Goal: Use online tool/utility: Utilize a website feature to perform a specific function

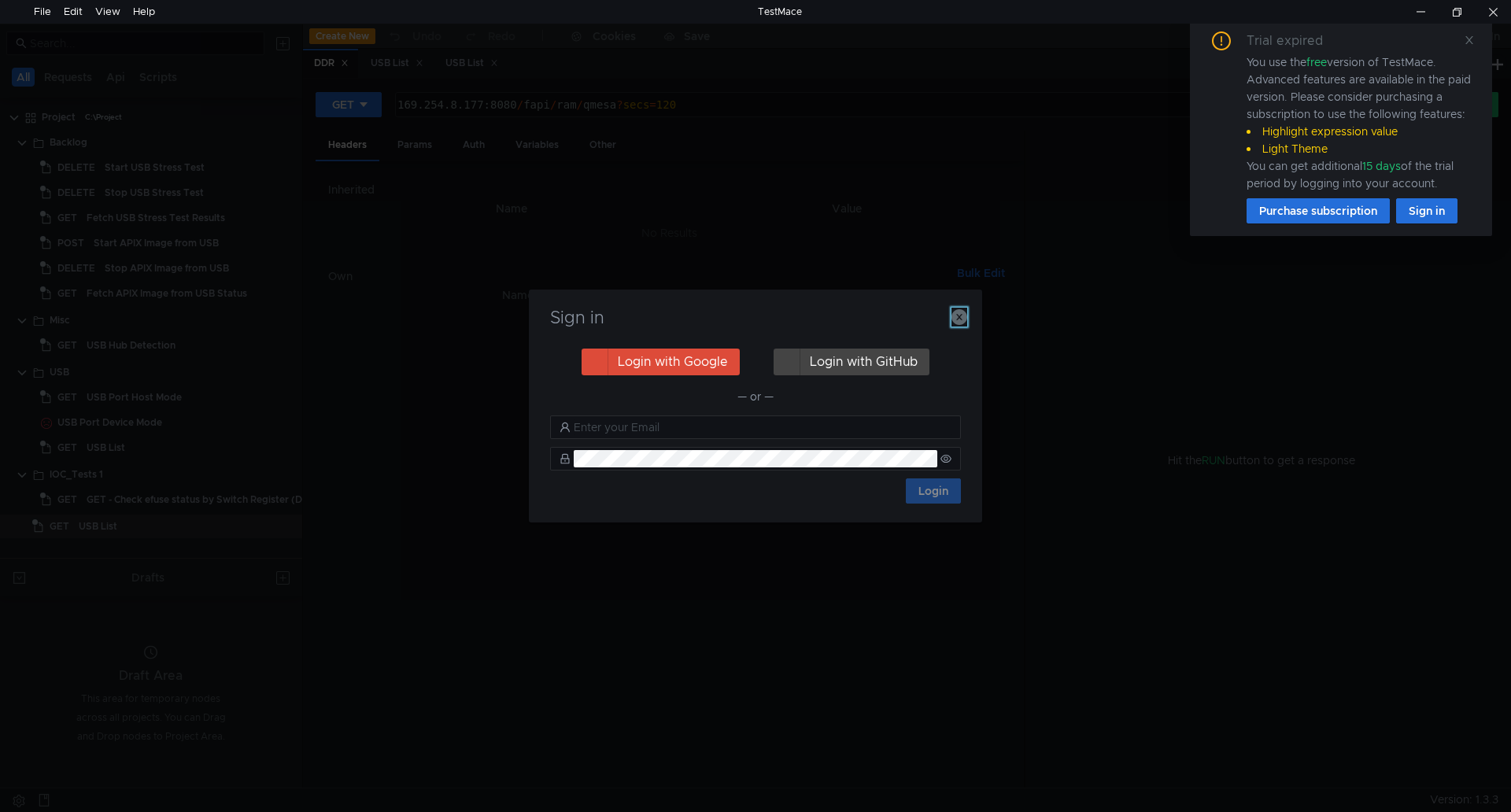
click at [964, 309] on icon "button" at bounding box center [959, 317] width 15 height 15
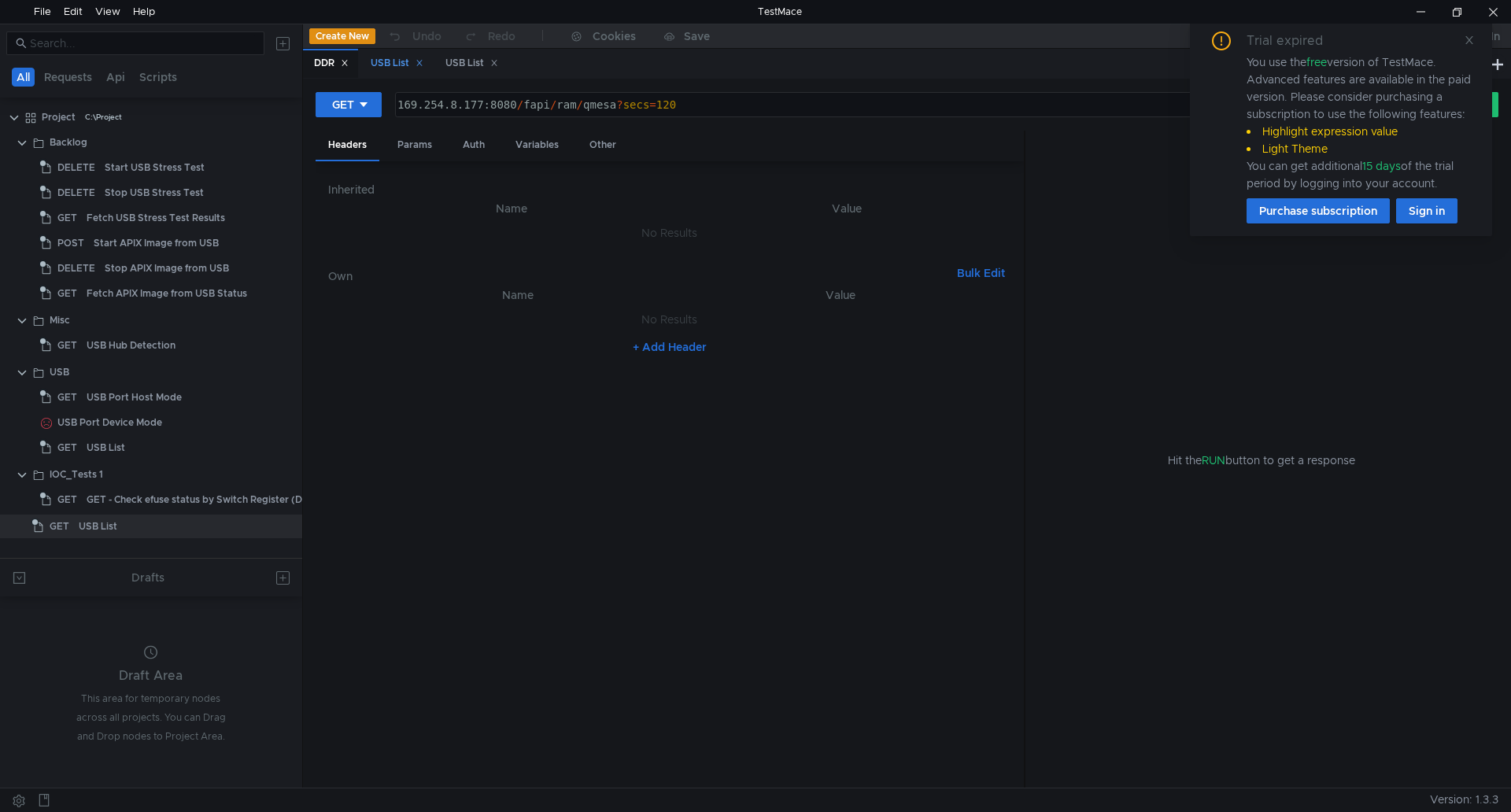
click at [419, 62] on div "USB List" at bounding box center [397, 63] width 52 height 16
click at [134, 45] on input at bounding box center [142, 42] width 225 height 17
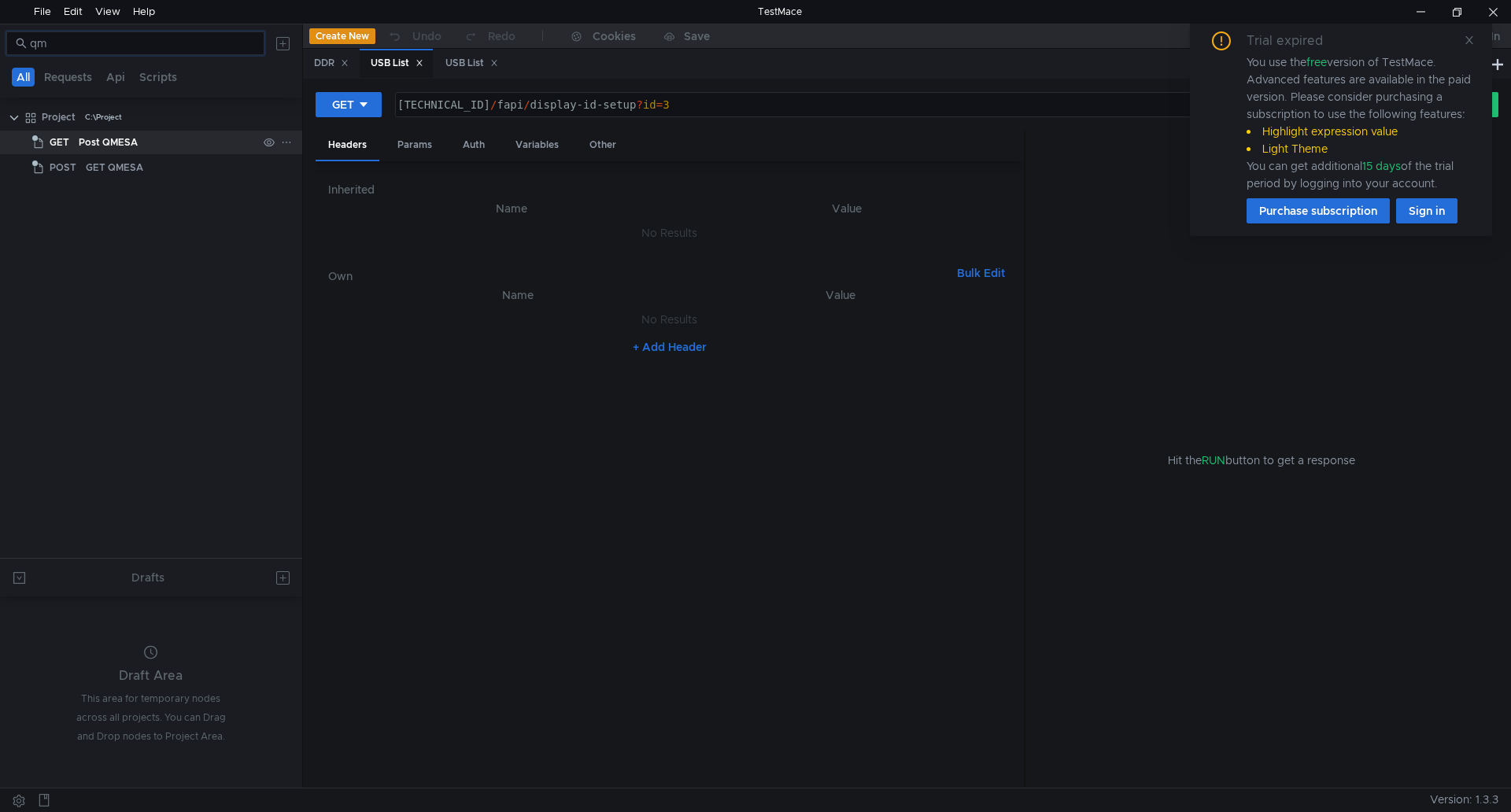
type input "qm"
click at [150, 145] on div "Post QMESA" at bounding box center [168, 143] width 179 height 23
click at [1468, 39] on icon at bounding box center [1469, 40] width 8 height 8
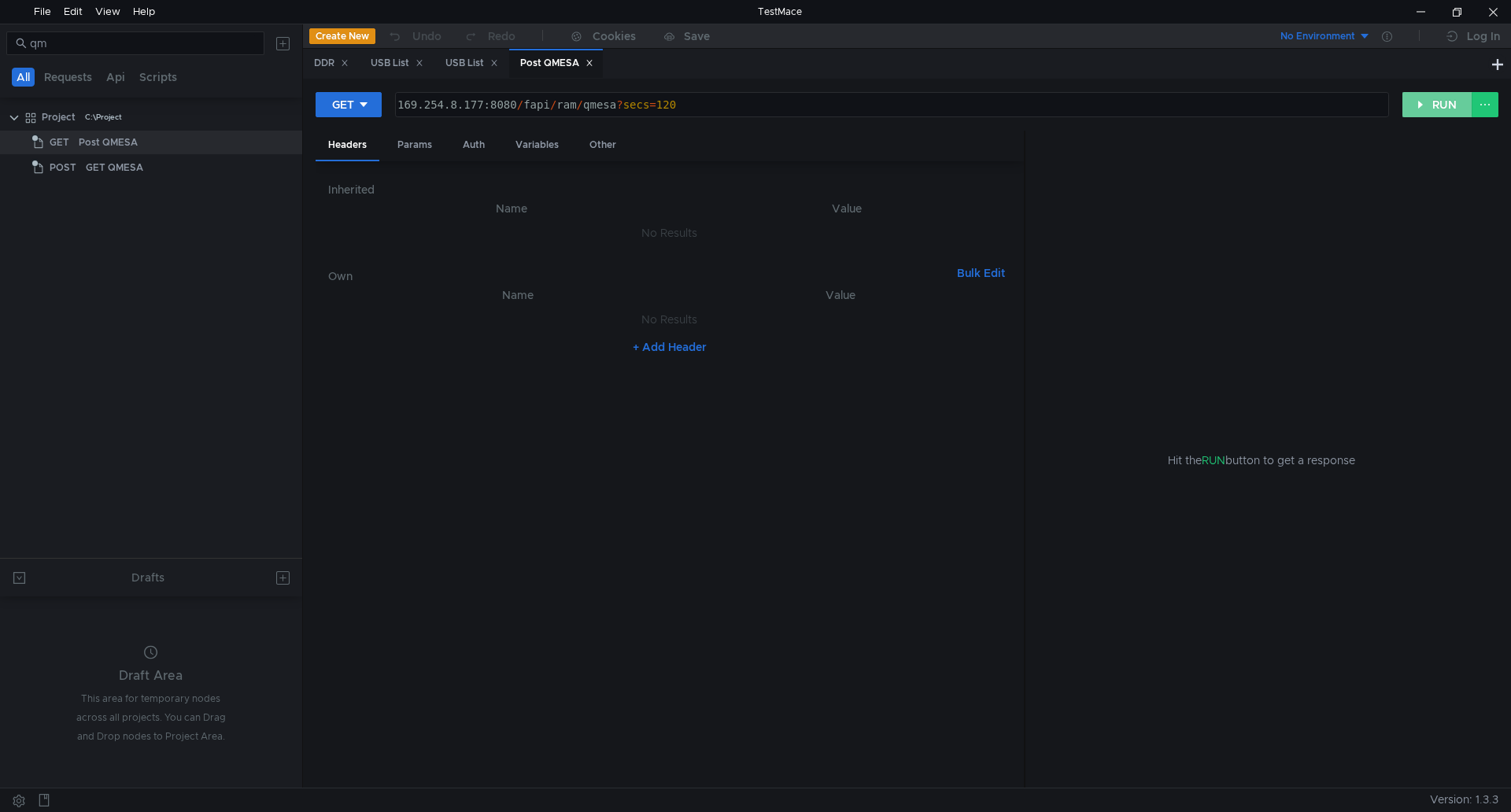
click at [1424, 109] on button "RUN" at bounding box center [1438, 105] width 70 height 25
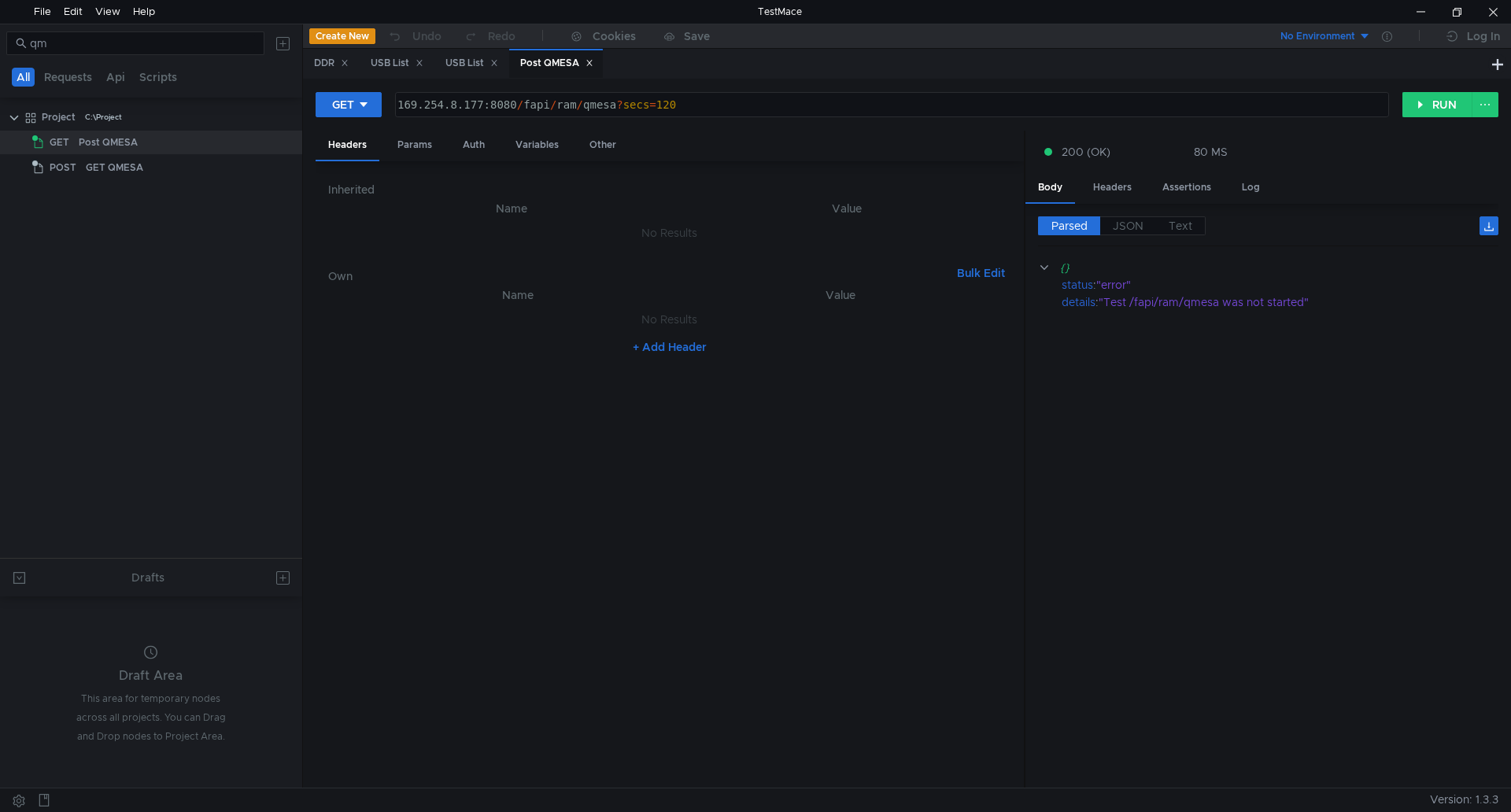
click at [1261, 257] on div "Parsed JSON Text {} status : "error" details : "Test /fapi/ram/qmesa was not st…" at bounding box center [1268, 496] width 460 height 559
click at [1430, 94] on button "RUN" at bounding box center [1438, 105] width 70 height 25
click at [348, 61] on icon at bounding box center [345, 62] width 8 height 8
click at [348, 100] on div "GET" at bounding box center [343, 104] width 22 height 17
click at [363, 64] on div at bounding box center [756, 406] width 1511 height 812
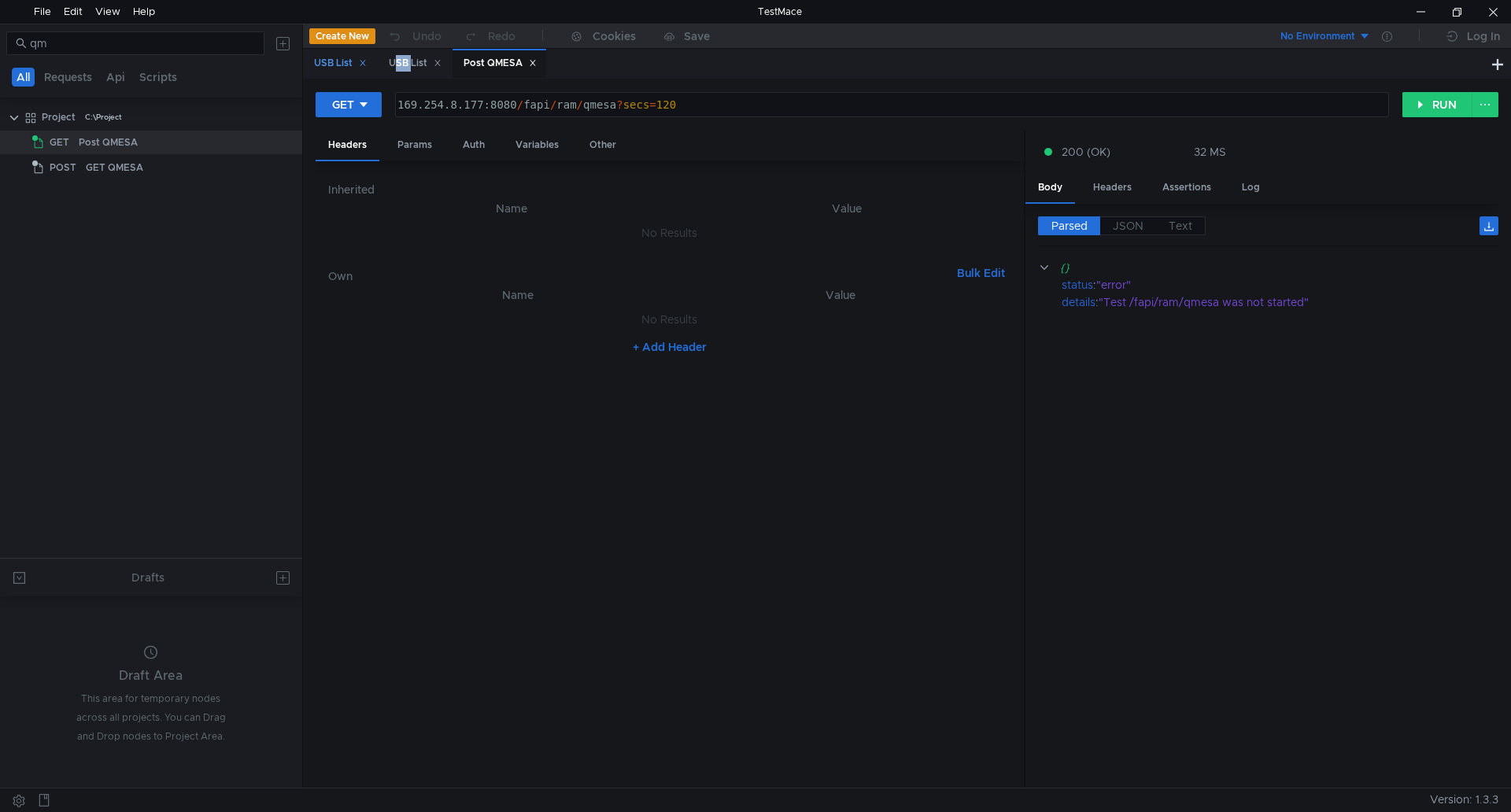
click at [363, 61] on icon at bounding box center [363, 62] width 8 height 8
click at [366, 105] on icon at bounding box center [364, 104] width 8 height 5
click at [363, 154] on li "POST" at bounding box center [350, 163] width 69 height 25
click at [358, 105] on div "POST" at bounding box center [347, 104] width 30 height 17
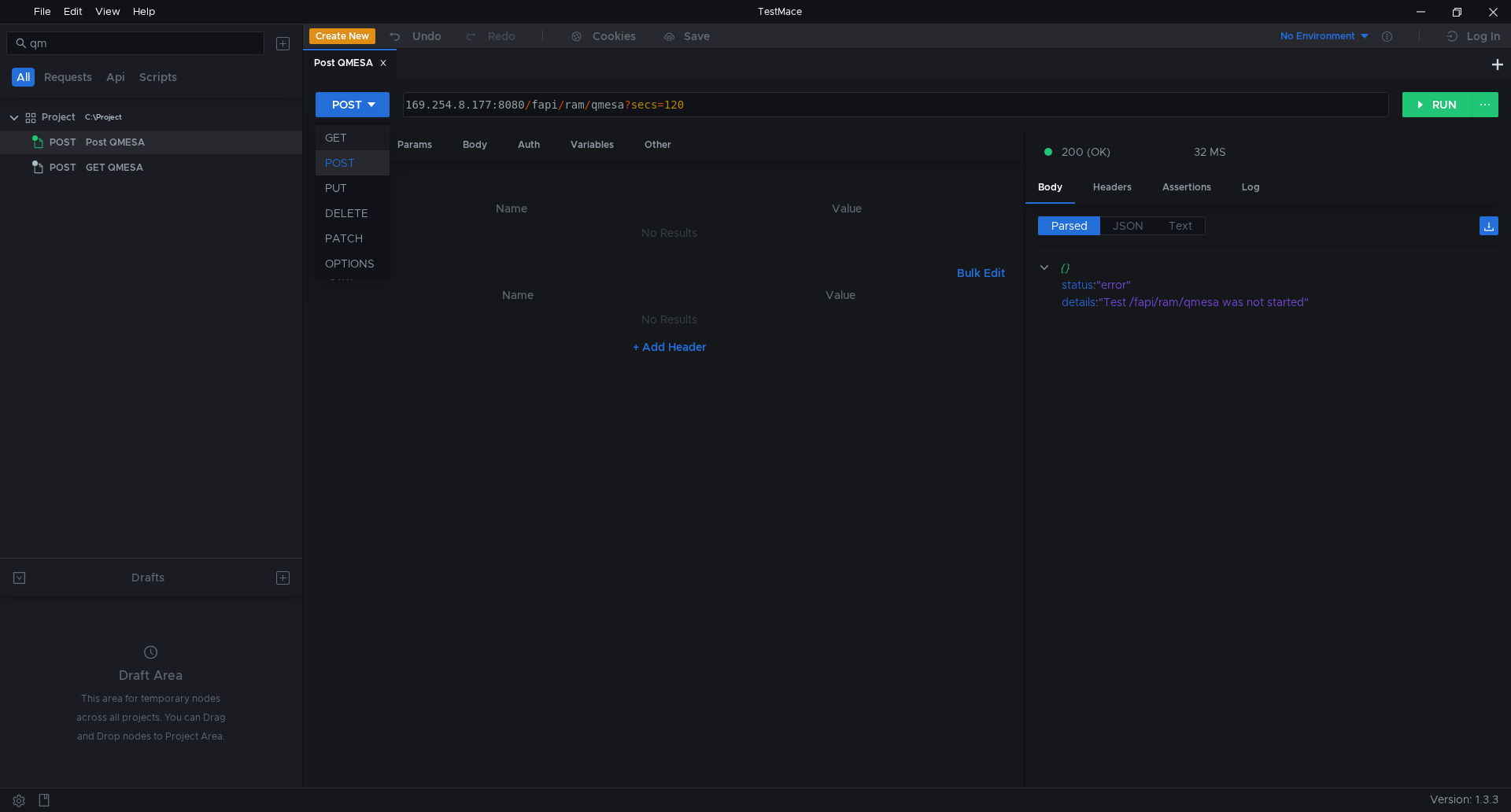
click at [355, 134] on li "GET" at bounding box center [353, 138] width 74 height 25
click at [157, 153] on div "Post QMESA" at bounding box center [168, 143] width 179 height 23
click at [157, 157] on div "GET QMESA" at bounding box center [171, 168] width 171 height 23
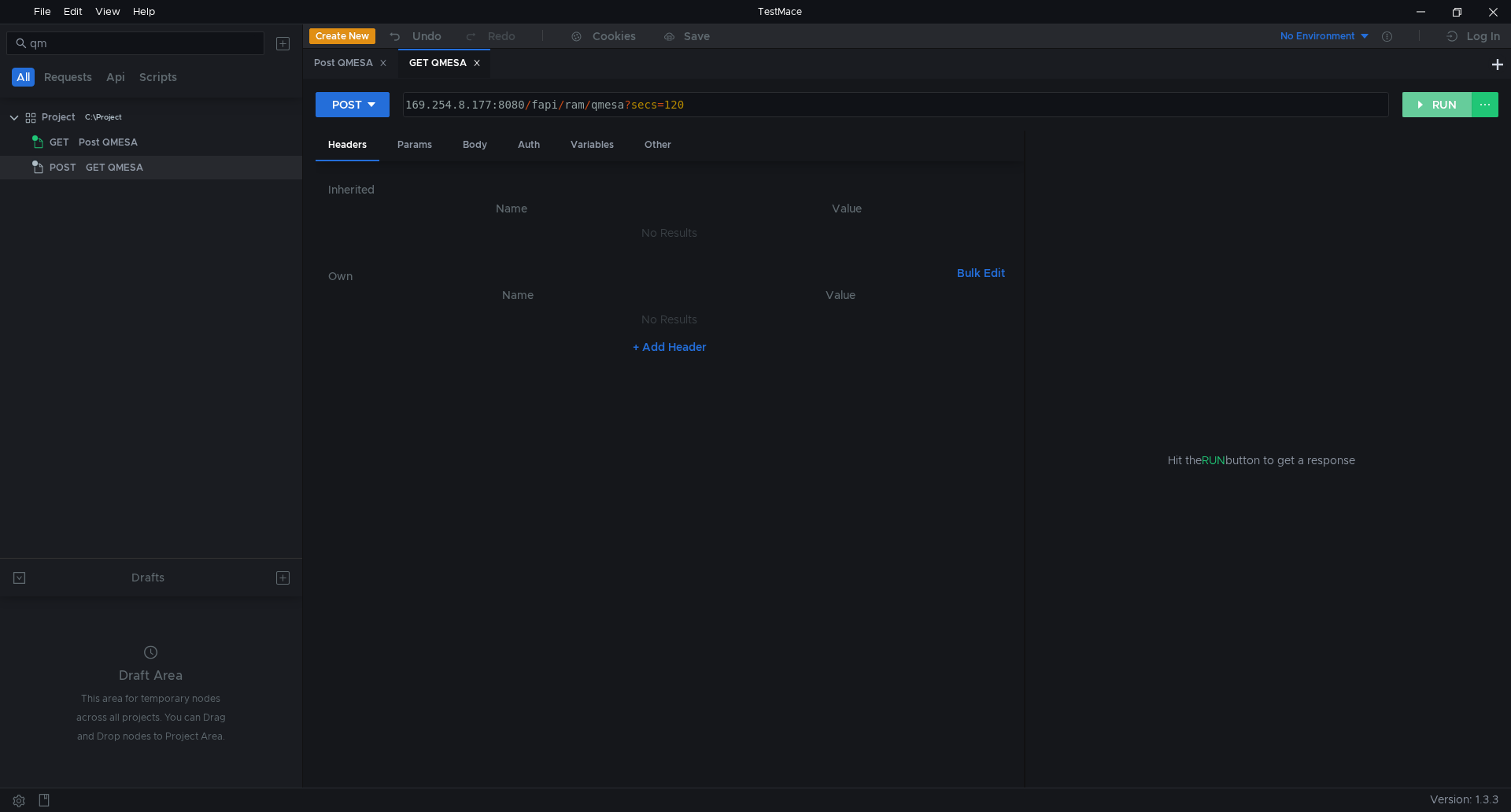
click at [1429, 92] on button "RUN" at bounding box center [1438, 105] width 70 height 25
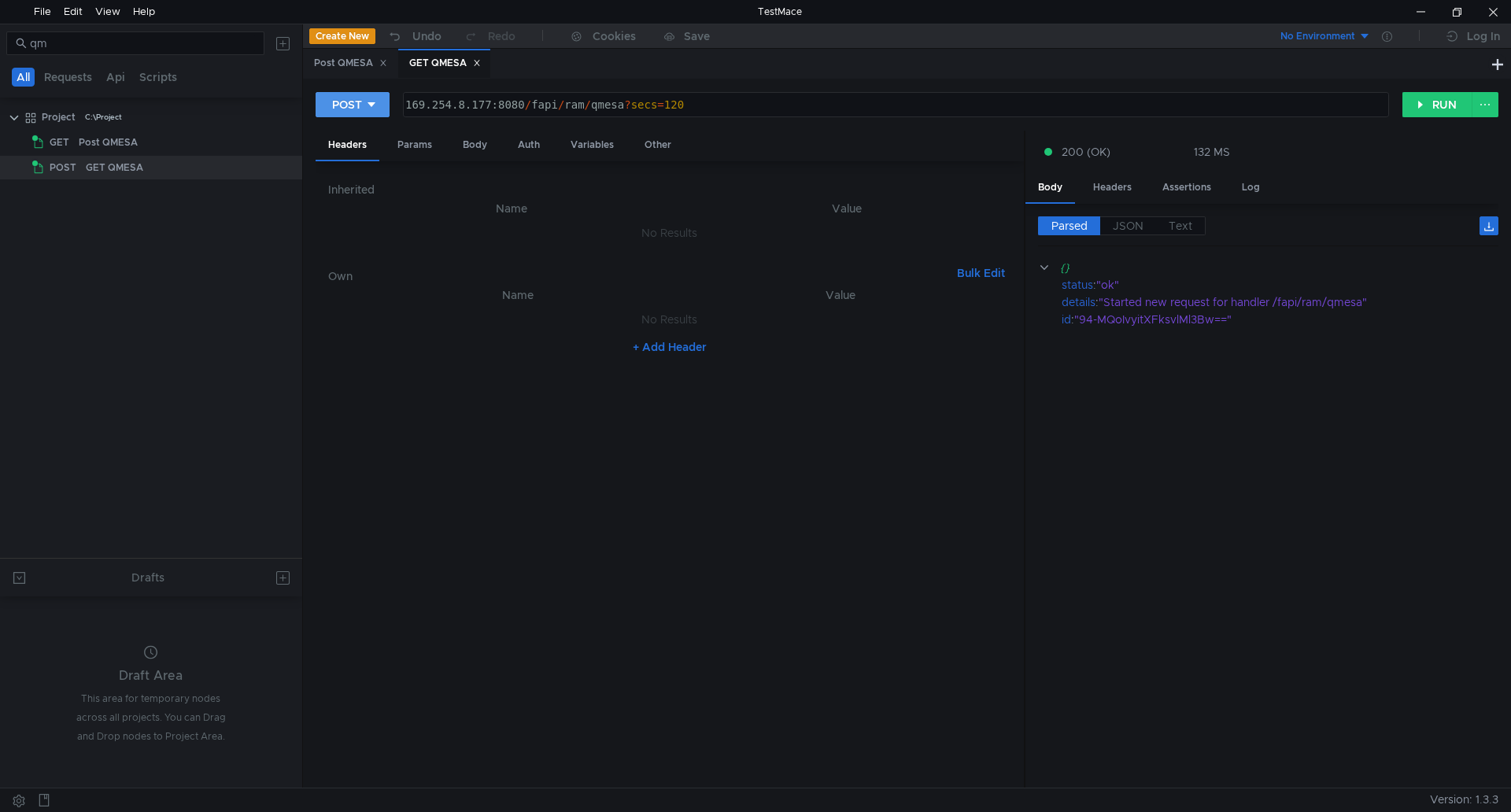
click at [372, 109] on icon at bounding box center [372, 105] width 11 height 11
click at [419, 94] on div at bounding box center [756, 406] width 1511 height 812
click at [374, 68] on div "Post QMESA" at bounding box center [350, 63] width 73 height 16
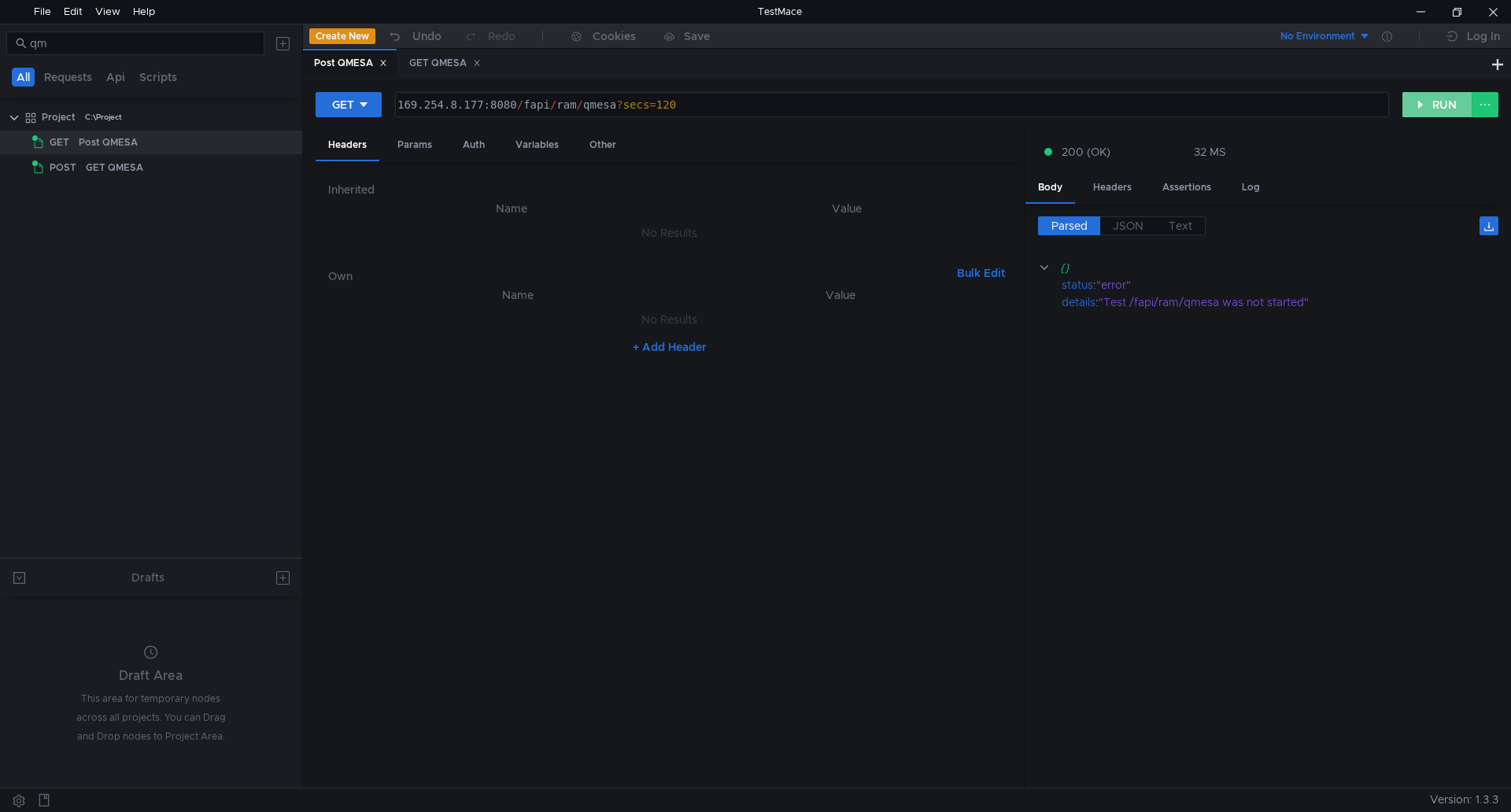
click at [1447, 97] on button "RUN" at bounding box center [1438, 105] width 70 height 25
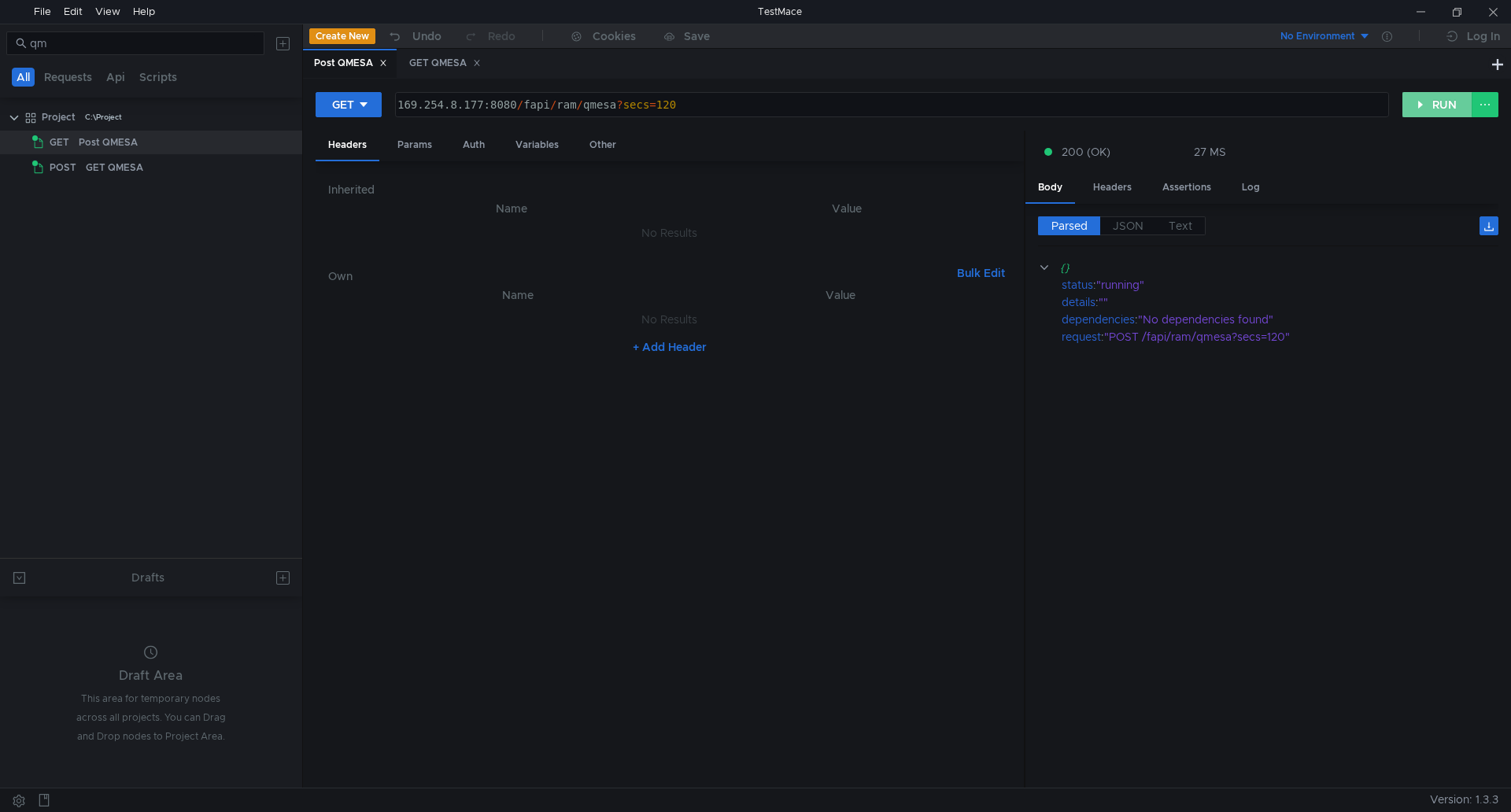
click at [1443, 100] on button "RUN" at bounding box center [1438, 105] width 70 height 25
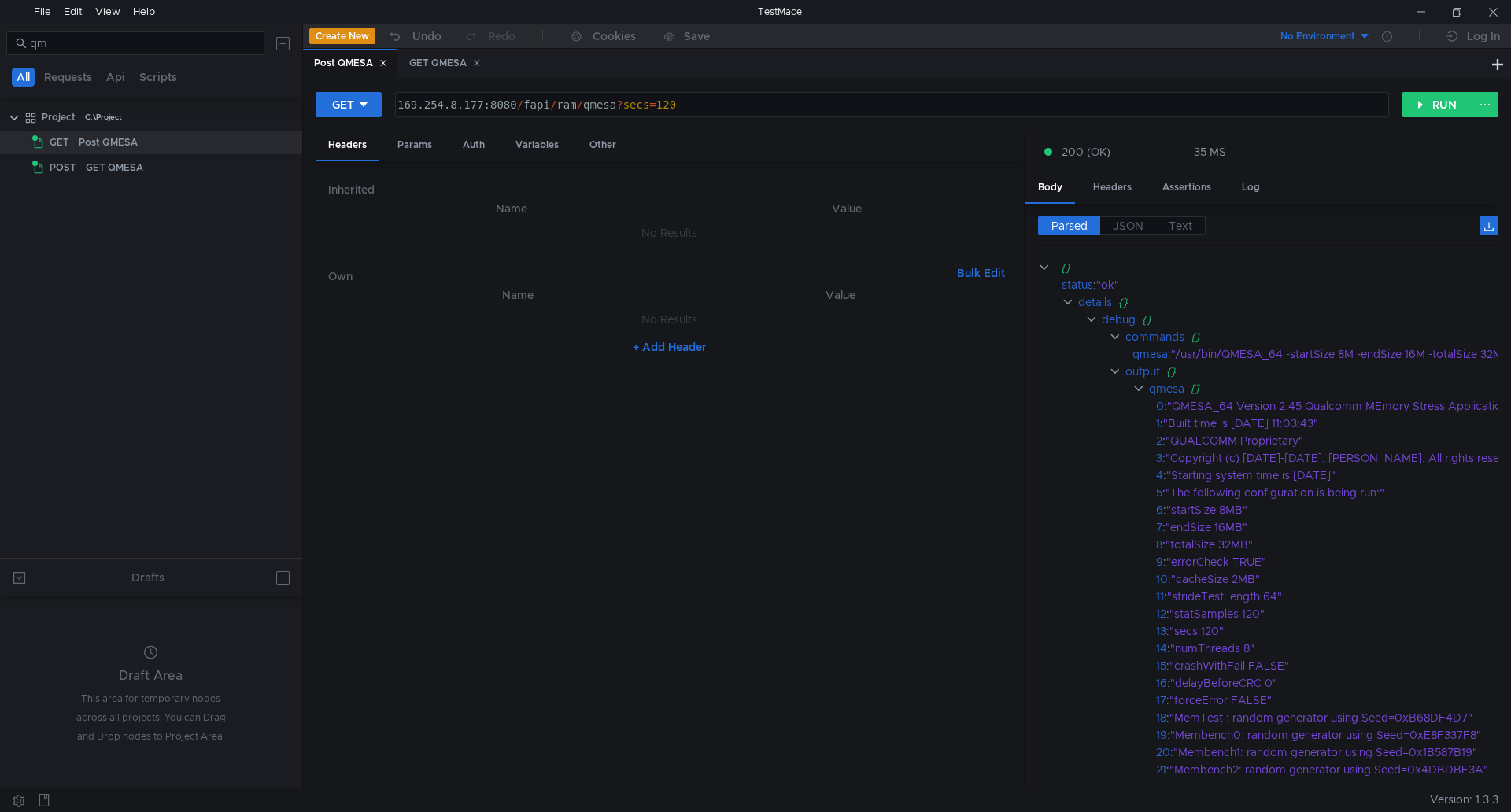
click at [875, 402] on nz-table "Name Value No Results + Add Header" at bounding box center [670, 531] width 683 height 490
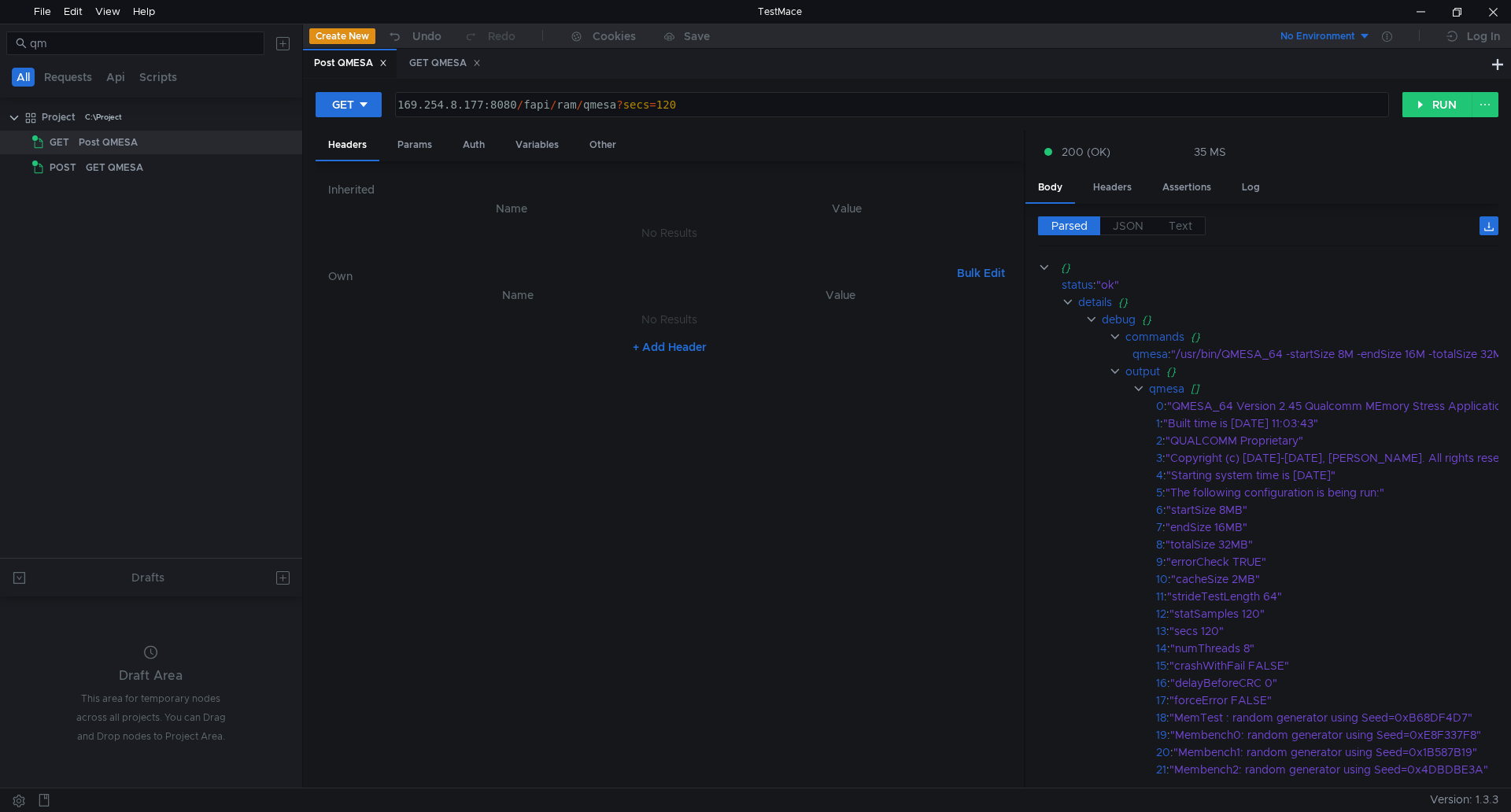
type textarea "169.254.8.177:8080/fapi/ram/qmesa?secs=120"
drag, startPoint x: 744, startPoint y: 99, endPoint x: 400, endPoint y: 96, distance: 344.0
click at [400, 96] on div "169.254.8.177:8080 / fapi / ram / qmesa ? secs = 120" at bounding box center [893, 105] width 993 height 23
drag, startPoint x: 1060, startPoint y: 283, endPoint x: 1119, endPoint y: 286, distance: 59.1
click at [1119, 286] on app-tour-anchor "status : "ok"" at bounding box center [1459, 284] width 841 height 17
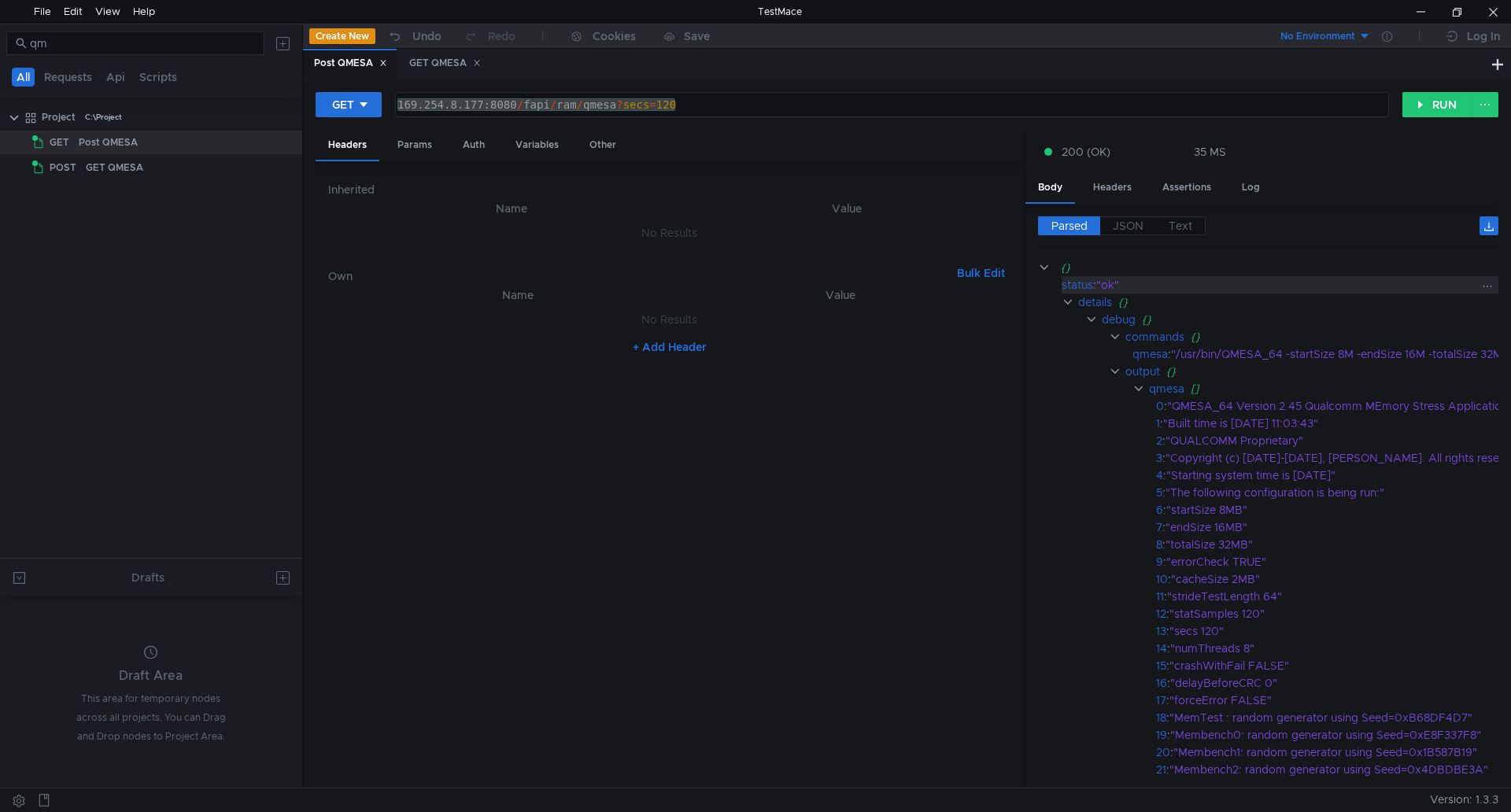
click at [1121, 286] on div ""ok"" at bounding box center [1477, 284] width 761 height 17
click at [1117, 286] on div ""ok"" at bounding box center [1477, 284] width 761 height 17
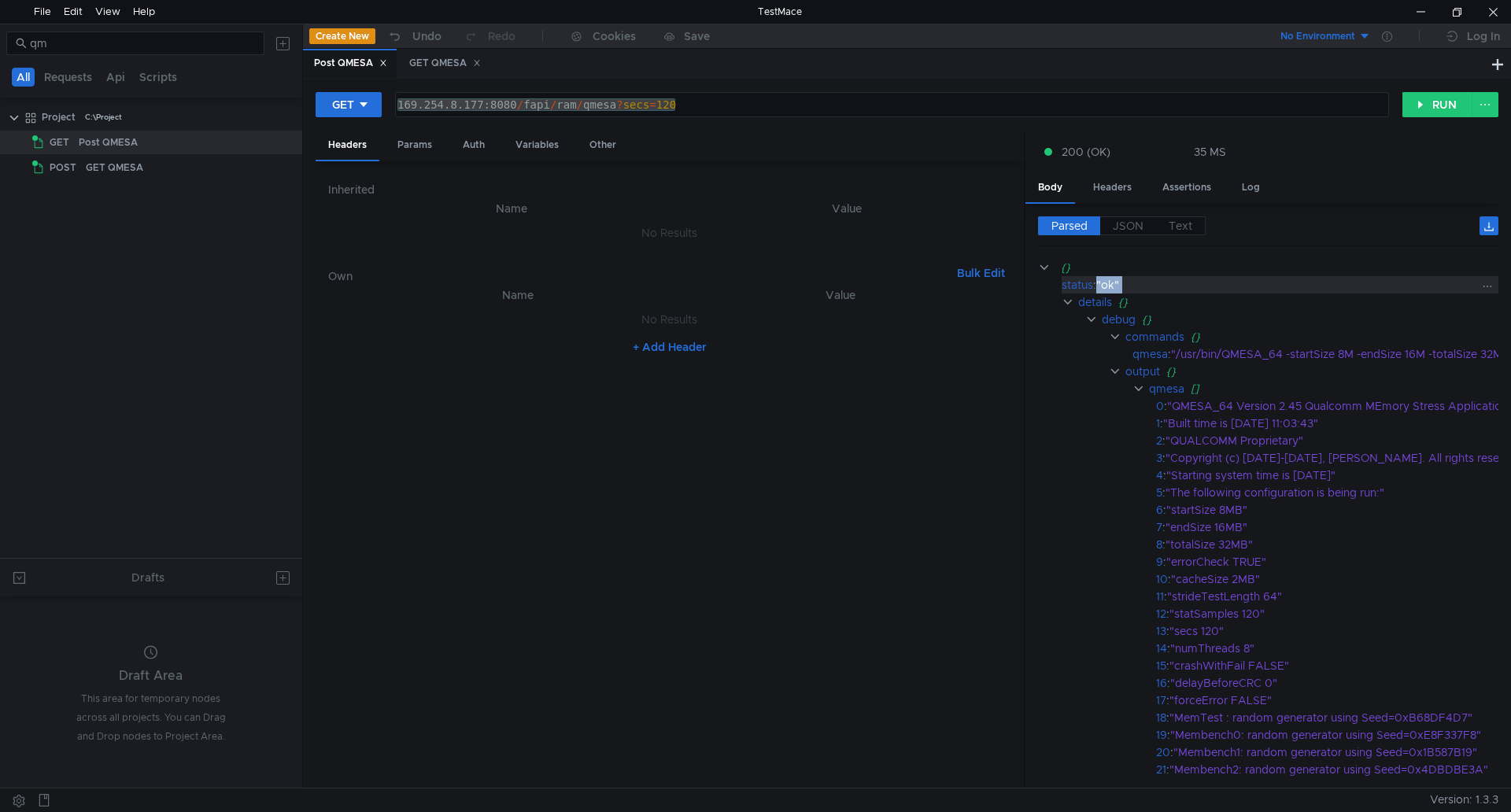
click at [1117, 286] on div ""ok"" at bounding box center [1477, 284] width 761 height 17
click at [1130, 282] on div ""ok"" at bounding box center [1477, 284] width 761 height 17
click at [1123, 283] on div ""ok"" at bounding box center [1477, 284] width 761 height 17
drag, startPoint x: 1124, startPoint y: 283, endPoint x: 1062, endPoint y: 287, distance: 62.1
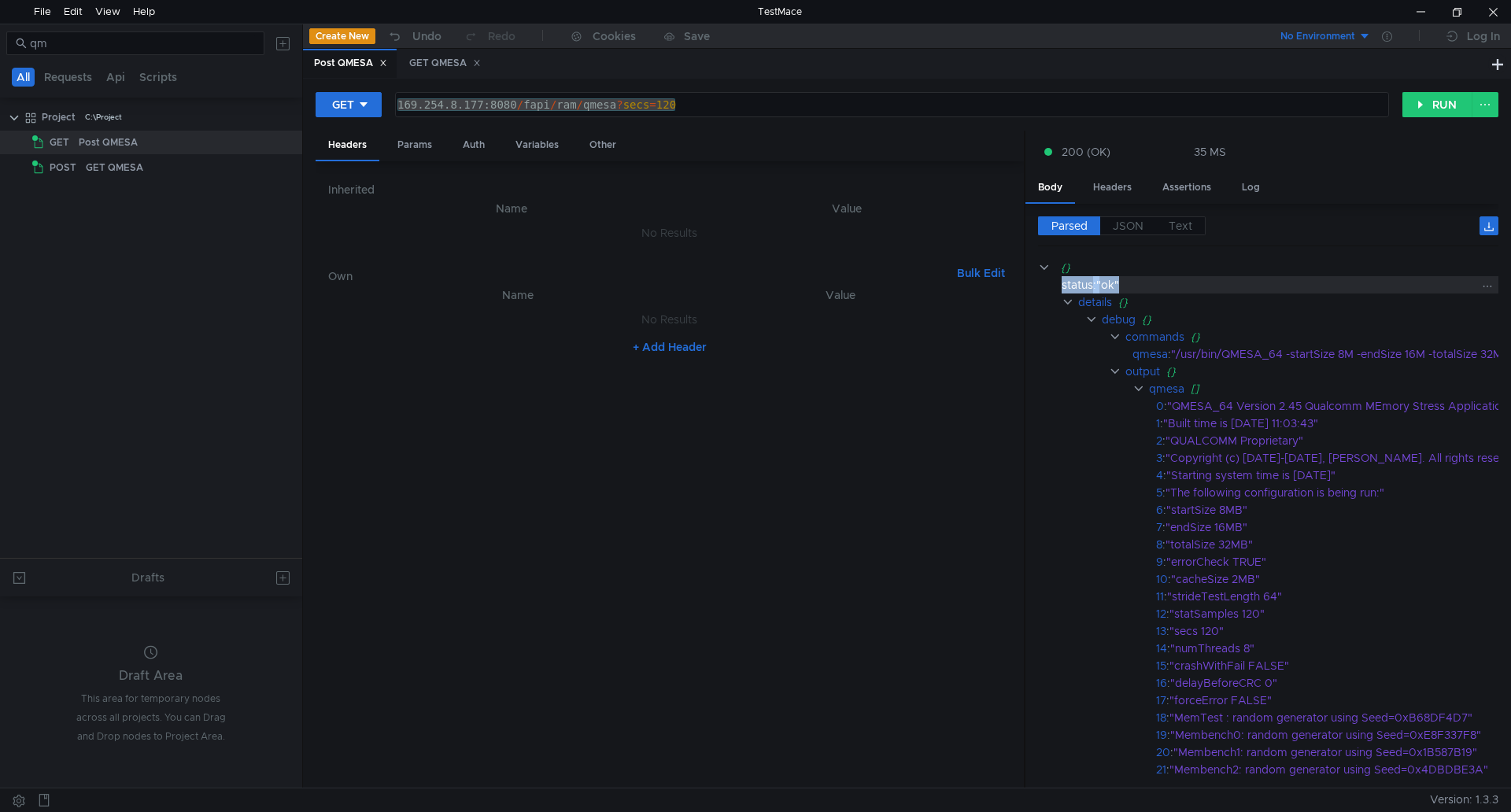
click at [1062, 287] on div "status : "ok"" at bounding box center [1470, 284] width 818 height 17
copy div "status : "ok""
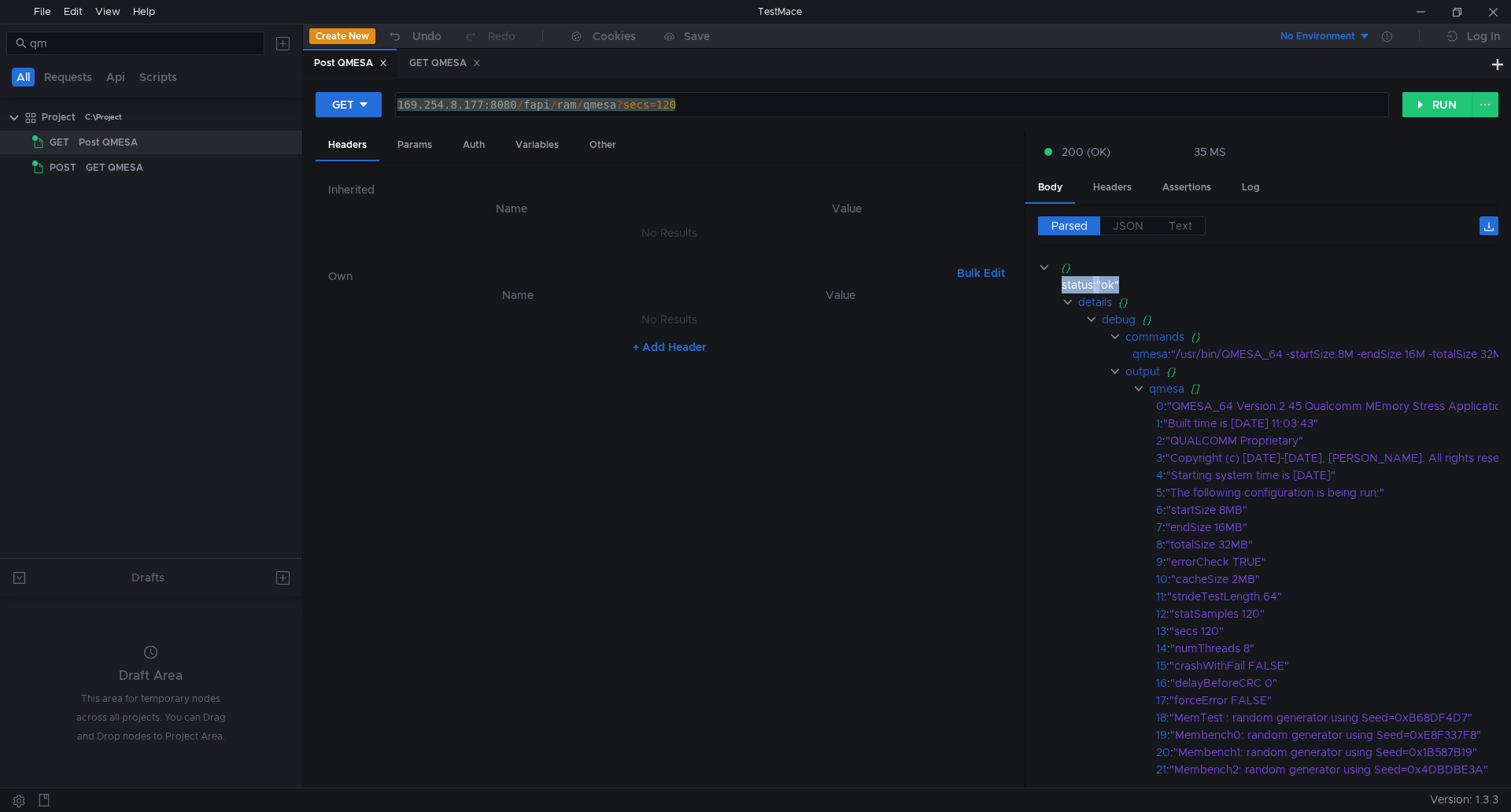
click at [710, 758] on nz-table "Name Value No Results + Add Header" at bounding box center [670, 531] width 683 height 490
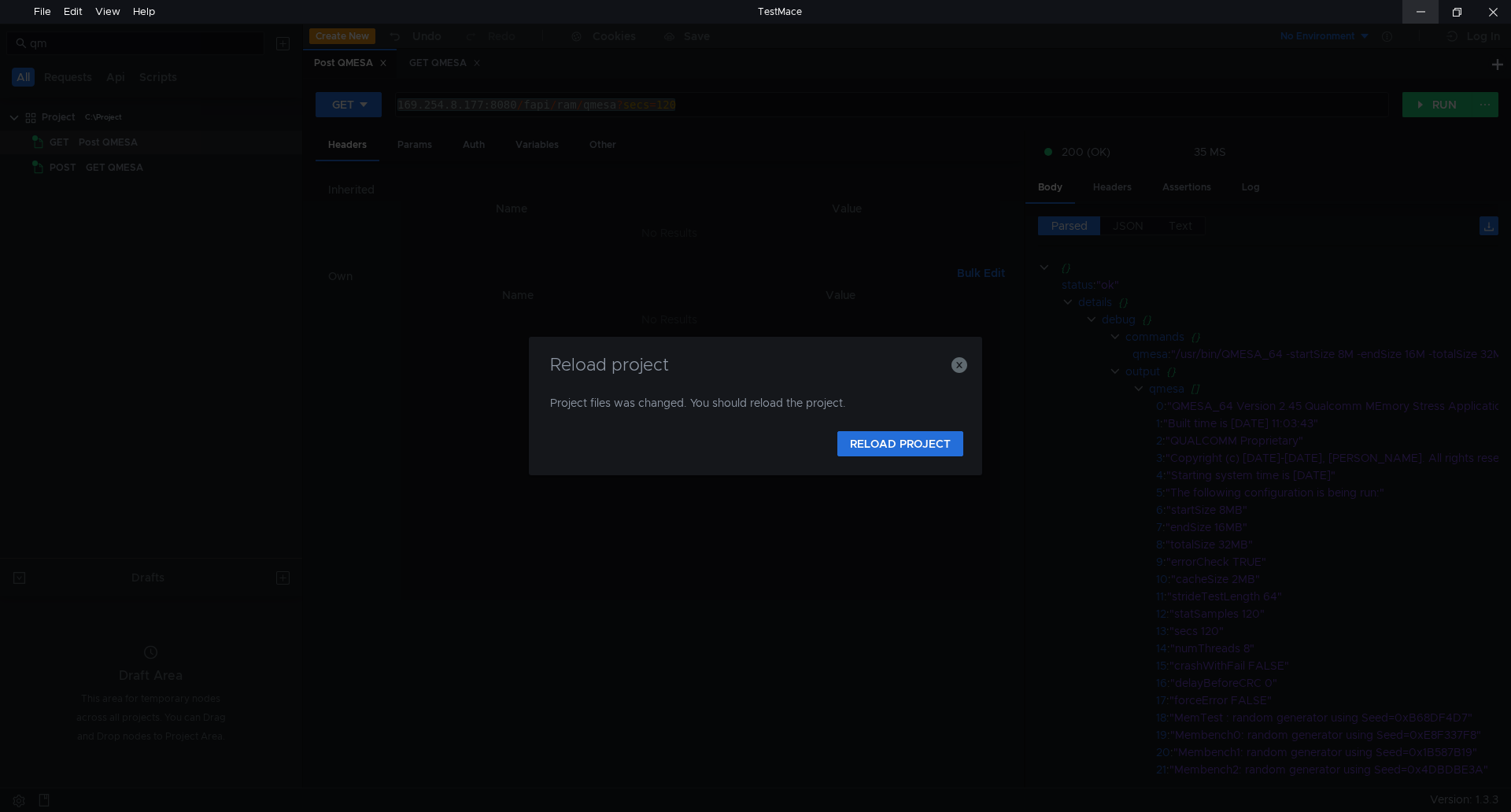
click at [1416, 15] on div at bounding box center [1421, 12] width 36 height 23
